Goal: Task Accomplishment & Management: Manage account settings

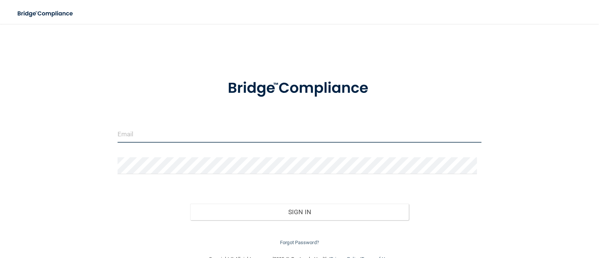
click at [268, 132] on input "email" at bounding box center [300, 134] width 365 height 17
type input "[EMAIL_ADDRESS][PERSON_NAME][DOMAIN_NAME]"
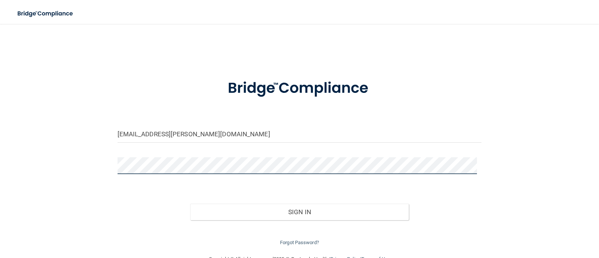
click at [190, 204] on button "Sign In" at bounding box center [299, 212] width 219 height 16
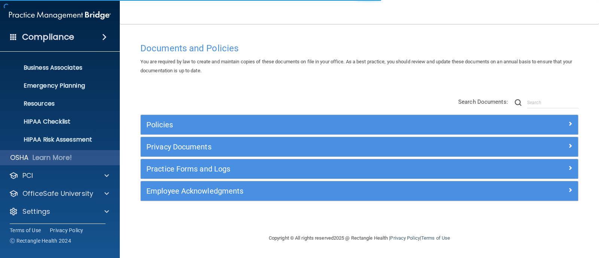
scroll to position [52, 0]
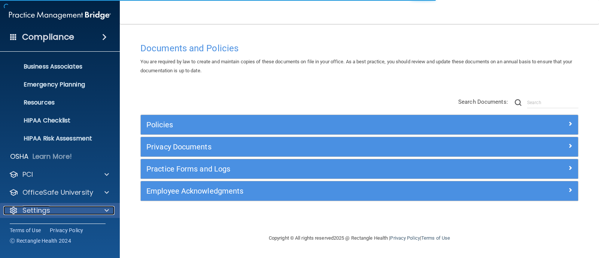
click at [50, 208] on div "Settings" at bounding box center [49, 210] width 93 height 9
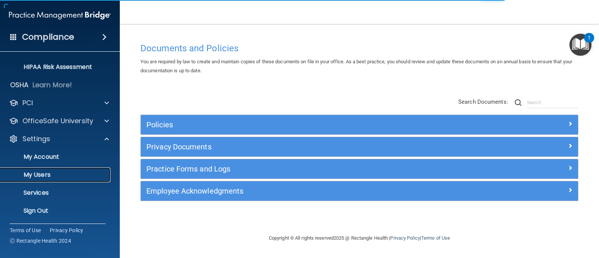
click at [60, 173] on p "My Users" at bounding box center [56, 174] width 102 height 7
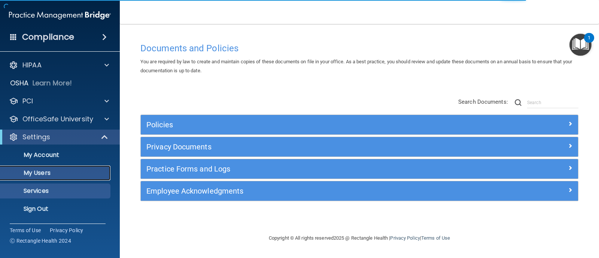
select select "20"
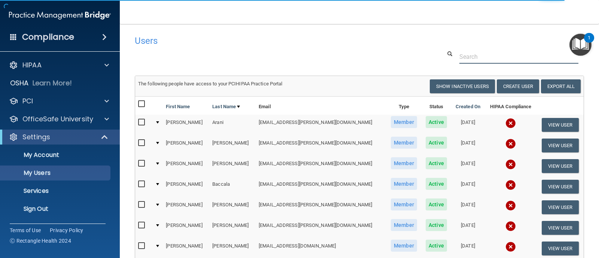
click at [474, 61] on input "text" at bounding box center [519, 57] width 119 height 14
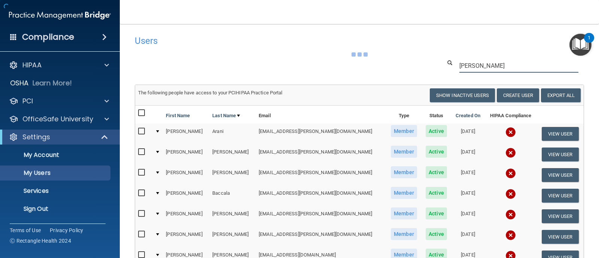
type input "[PERSON_NAME]"
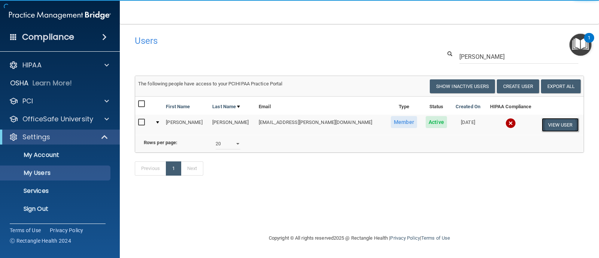
click at [550, 125] on button "View User" at bounding box center [560, 125] width 37 height 14
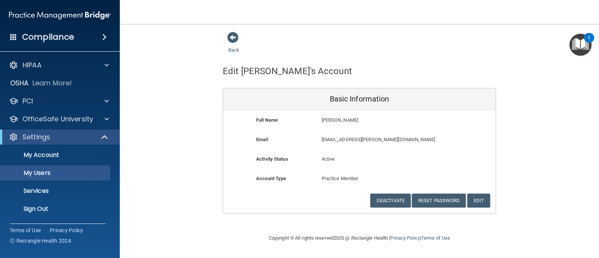
select select "20"
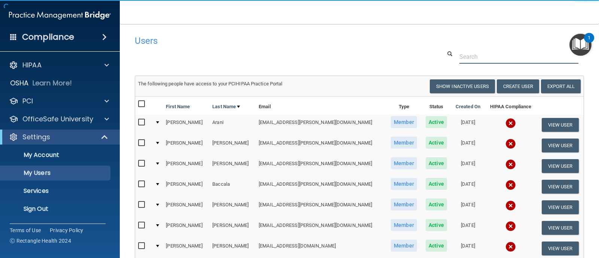
click at [481, 61] on input "text" at bounding box center [519, 57] width 119 height 14
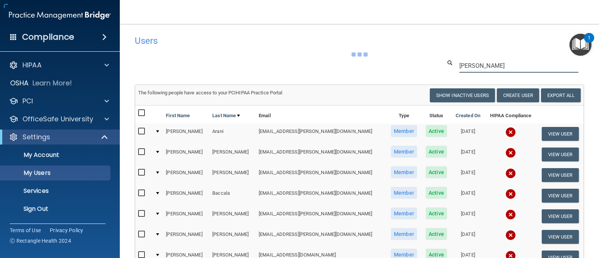
type input "[PERSON_NAME]"
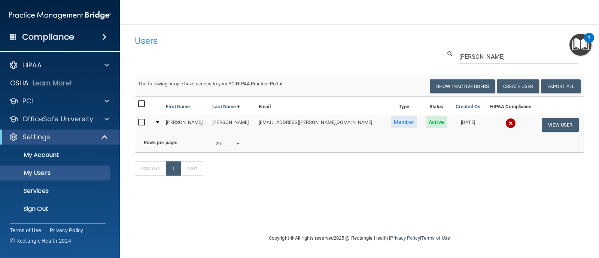
click at [506, 119] on img at bounding box center [511, 123] width 10 height 10
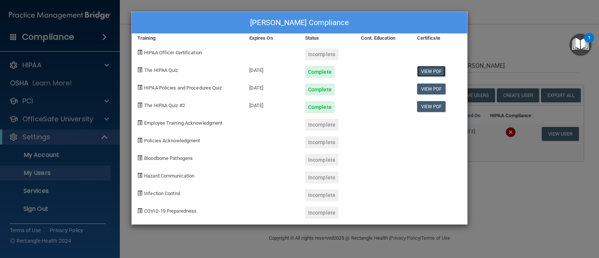
click at [435, 70] on link "View PDF" at bounding box center [431, 71] width 29 height 11
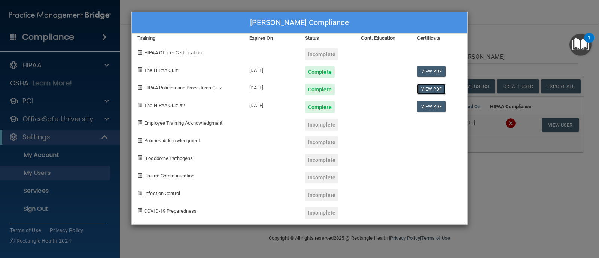
click at [438, 91] on link "View PDF" at bounding box center [431, 89] width 29 height 11
click at [430, 102] on link "View PDF" at bounding box center [431, 106] width 29 height 11
